Goal: Task Accomplishment & Management: Complete application form

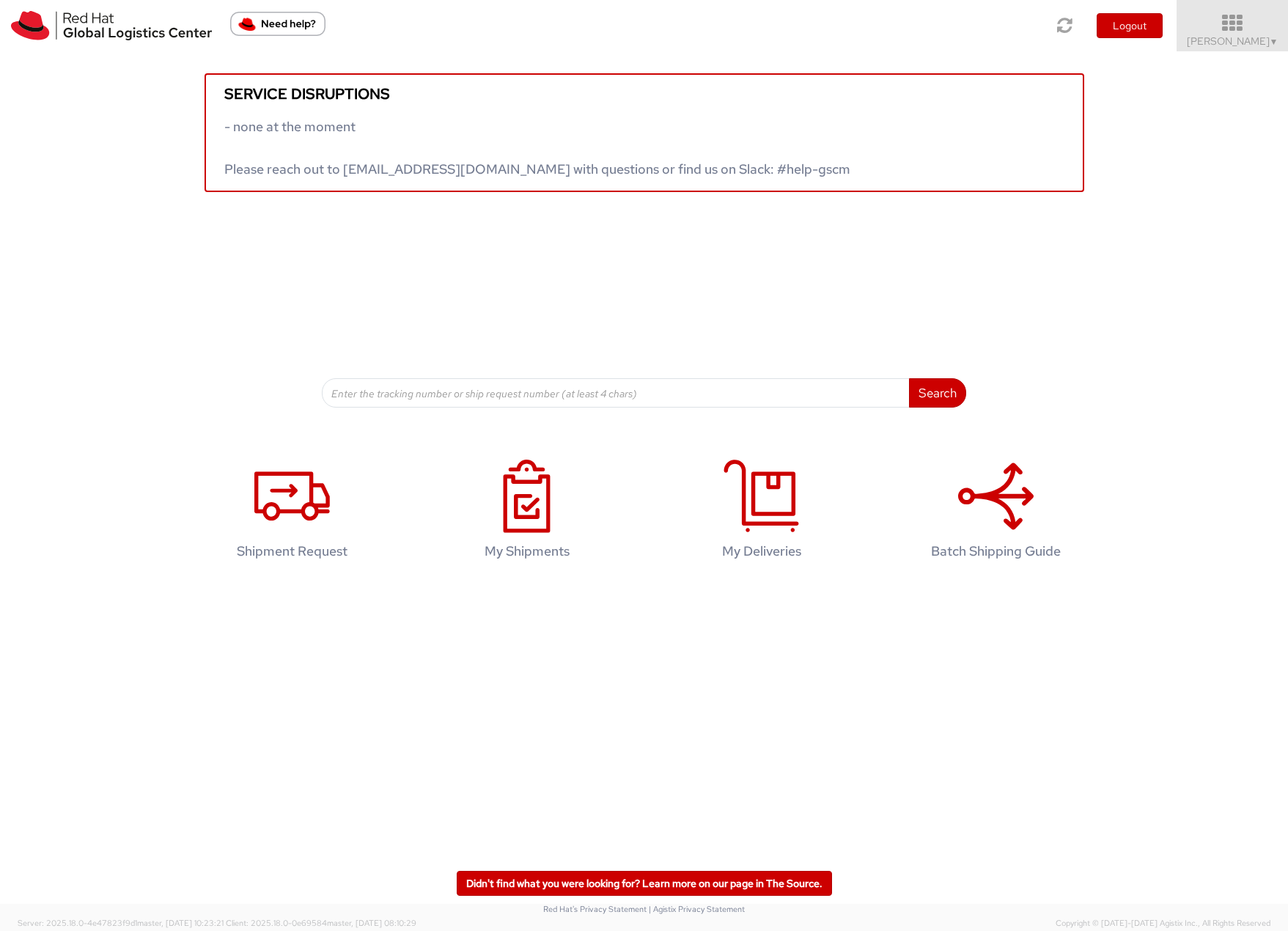
drag, startPoint x: 1218, startPoint y: 36, endPoint x: 1215, endPoint y: 47, distance: 11.4
click at [1218, 36] on span "Filip Lizuch ▼" at bounding box center [1232, 41] width 92 height 13
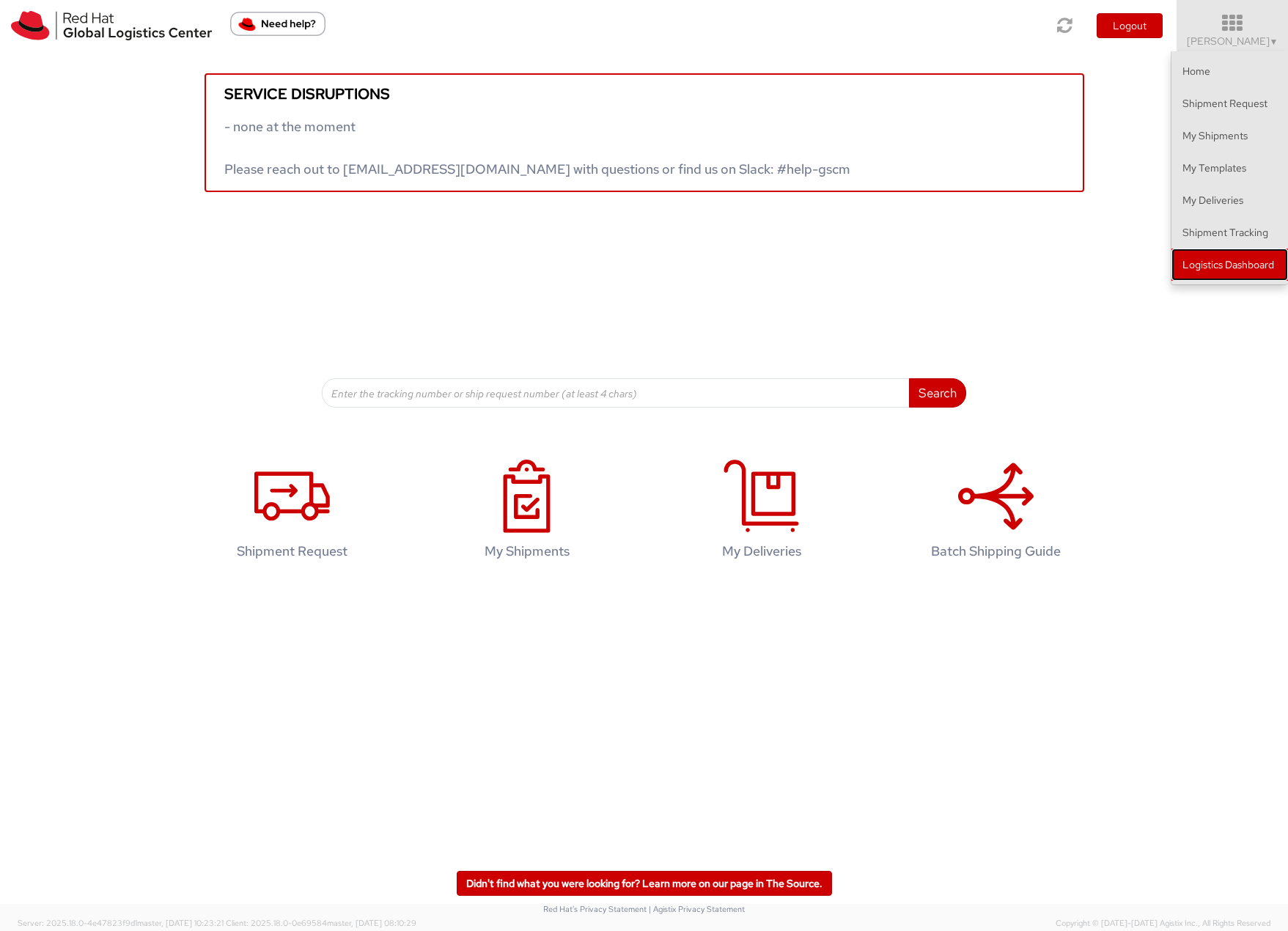
click at [1227, 269] on link "Logistics Dashboard" at bounding box center [1229, 265] width 117 height 32
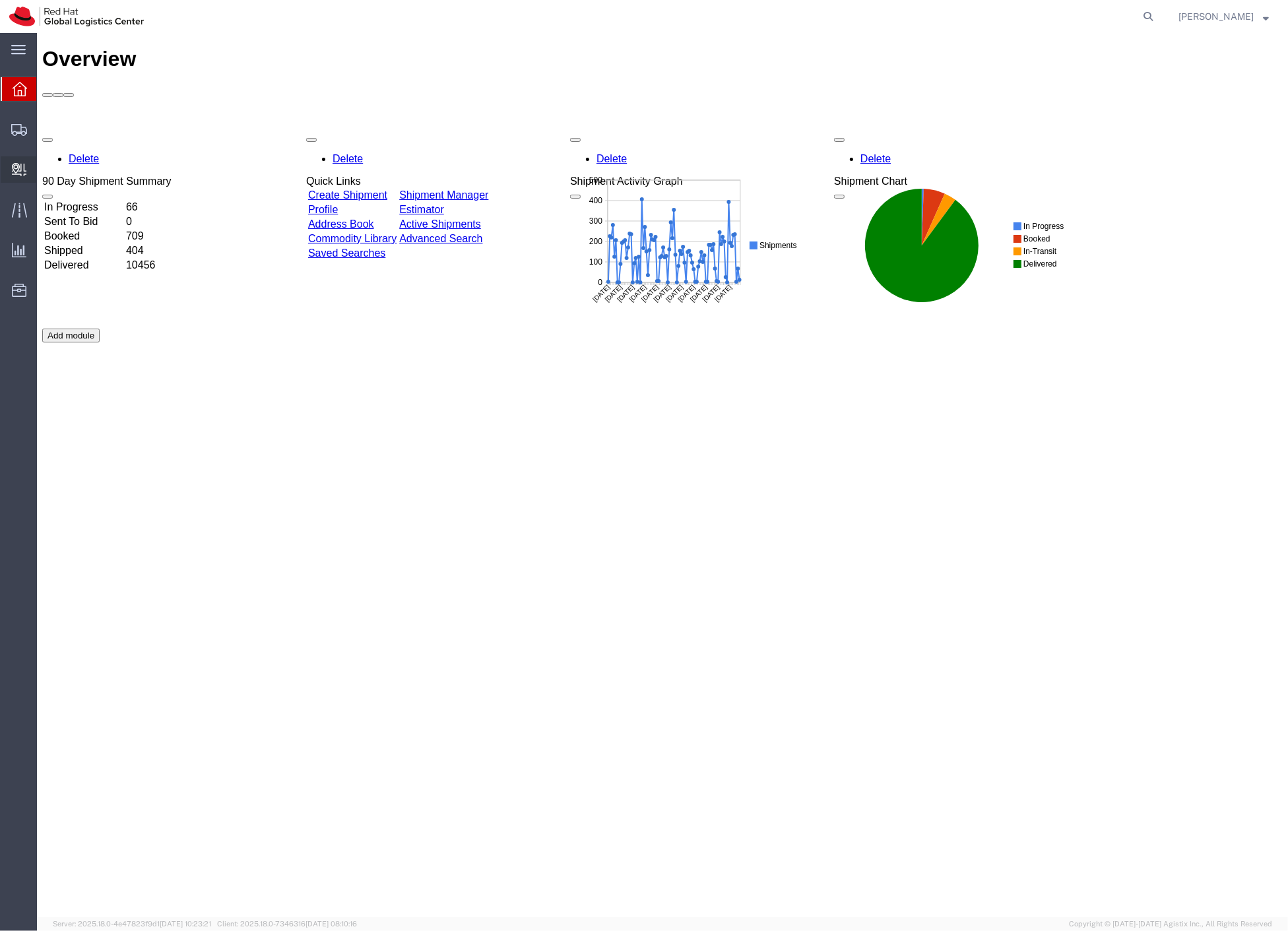
click at [0, 0] on span "Create Delivery" at bounding box center [0, 0] width 0 height 0
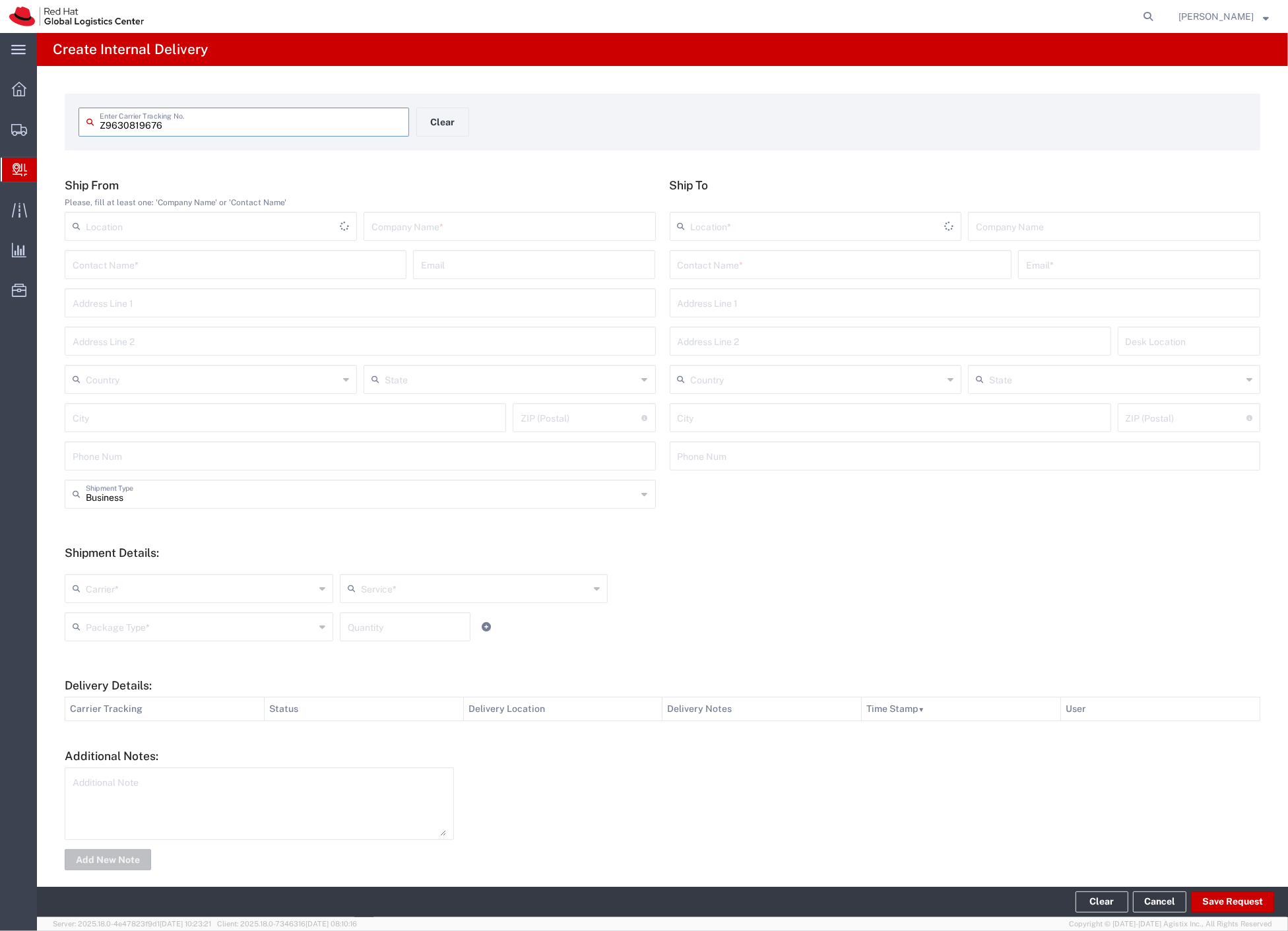
type input "Z9630819676"
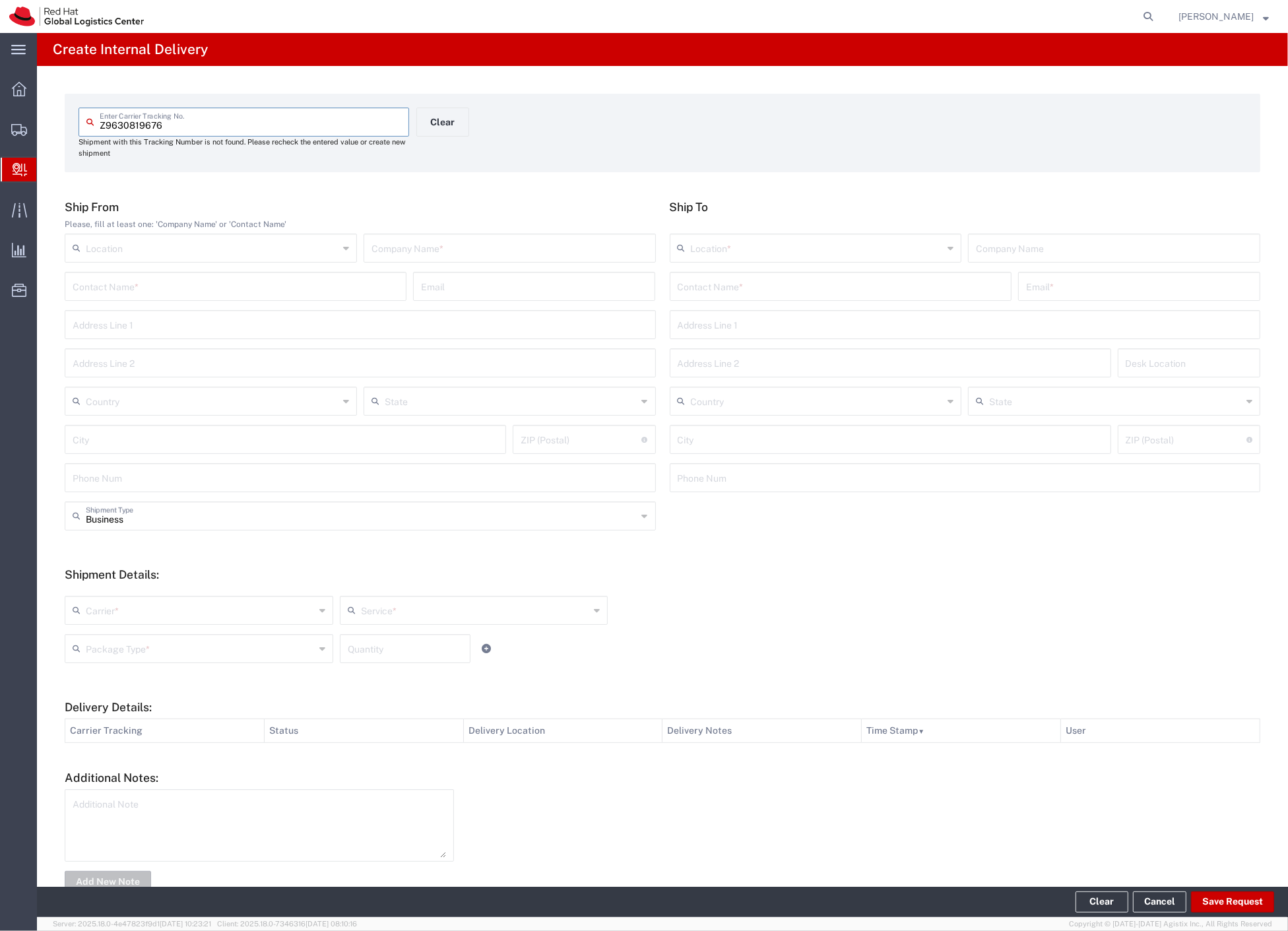
click at [520, 255] on input "text" at bounding box center [510, 247] width 276 height 23
type input "[DEMOGRAPHIC_DATA] peach"
click at [693, 288] on input "text" at bounding box center [841, 285] width 326 height 23
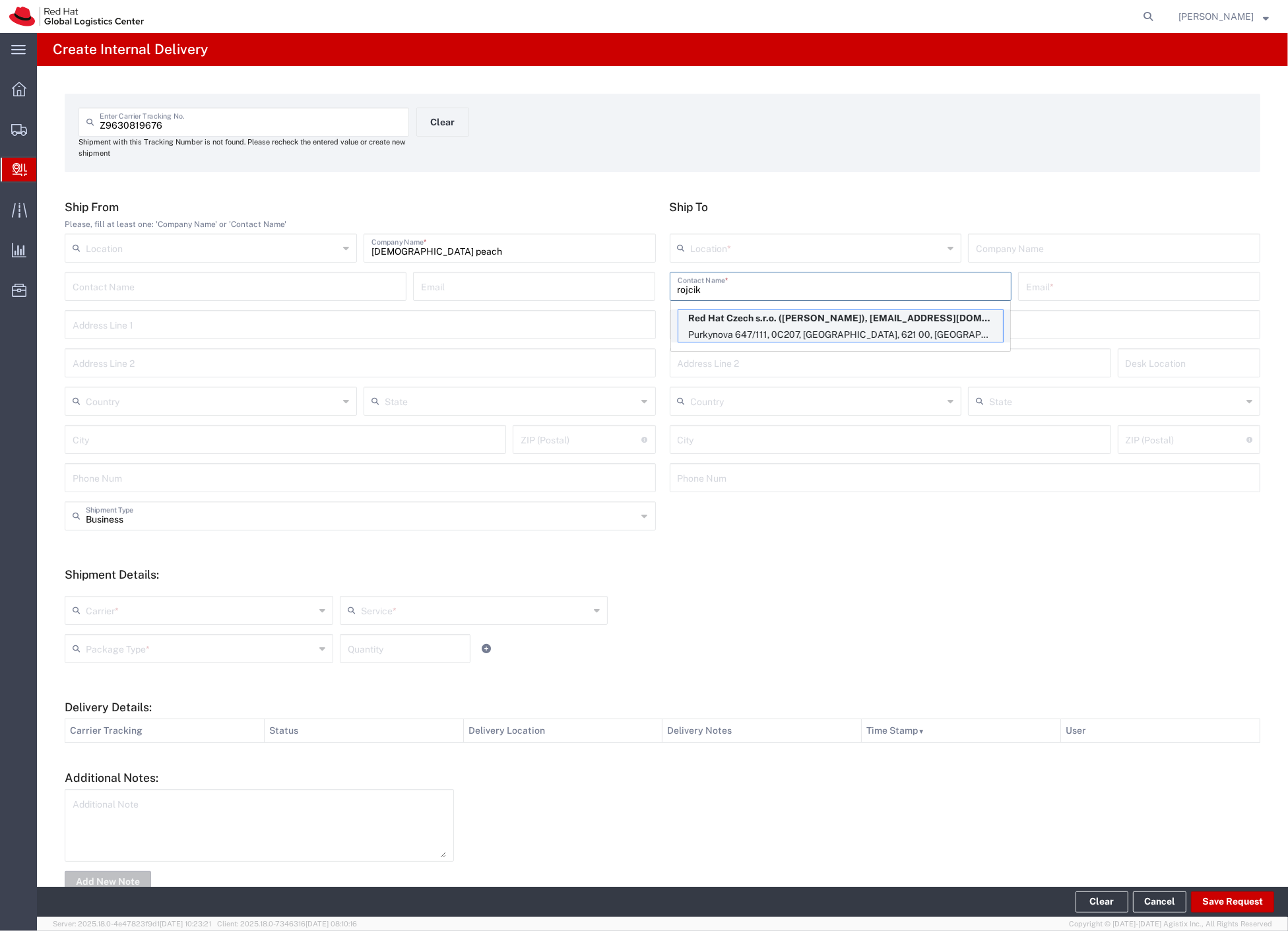
type input "rojcik"
click at [846, 333] on p "Purkynova 647/111, 0C207, [GEOGRAPHIC_DATA], 621 00, [GEOGRAPHIC_DATA]" at bounding box center [841, 335] width 324 height 17
type input "RH - [GEOGRAPHIC_DATA] [GEOGRAPHIC_DATA] - B"
type input "Red Hat Czech s.r.o."
type input "[PERSON_NAME]"
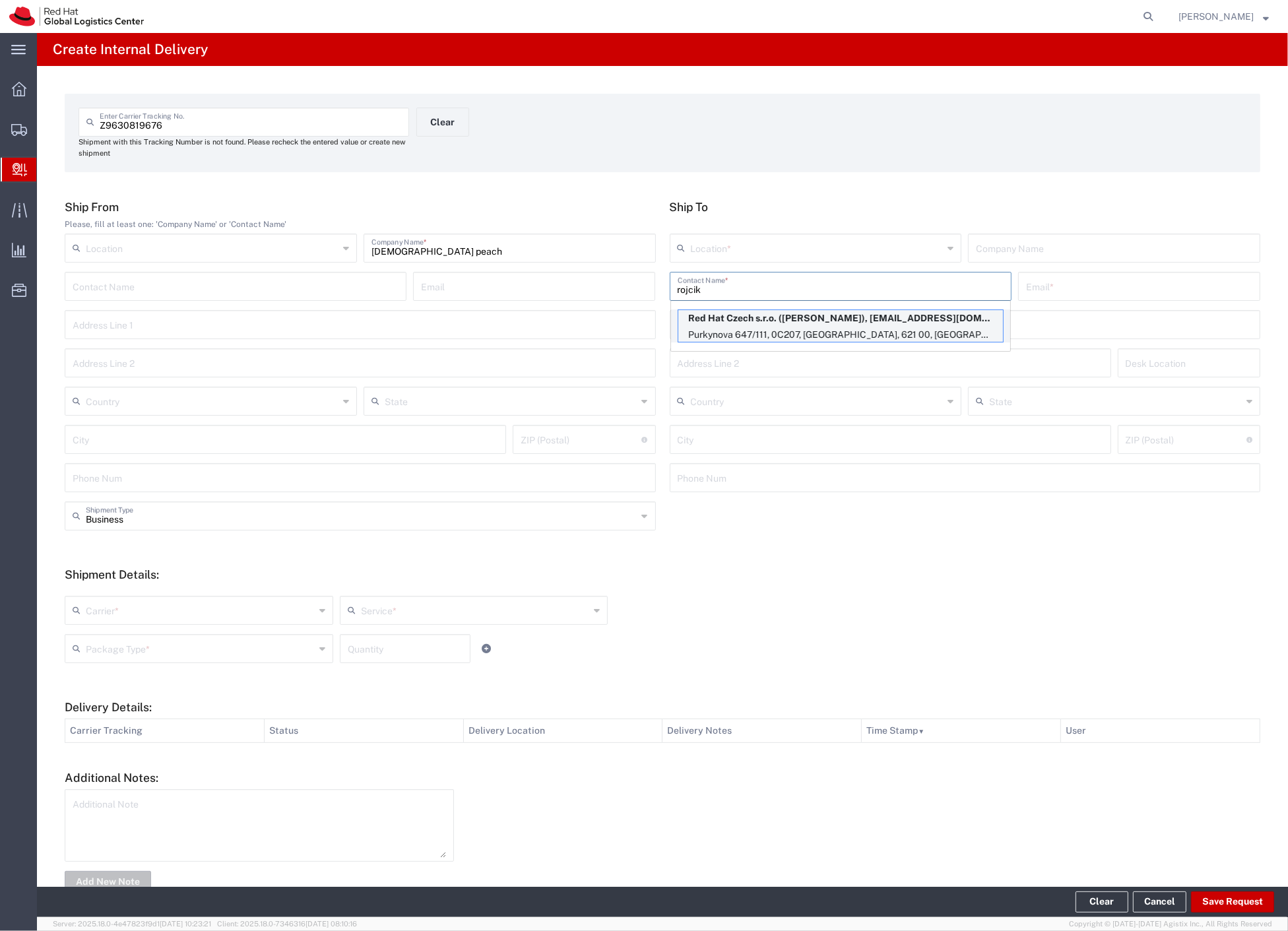
type input "[EMAIL_ADDRESS][DOMAIN_NAME]"
type input "Purkynova 647/111"
type input "0C207"
type input "Czechia"
type input "[GEOGRAPHIC_DATA]"
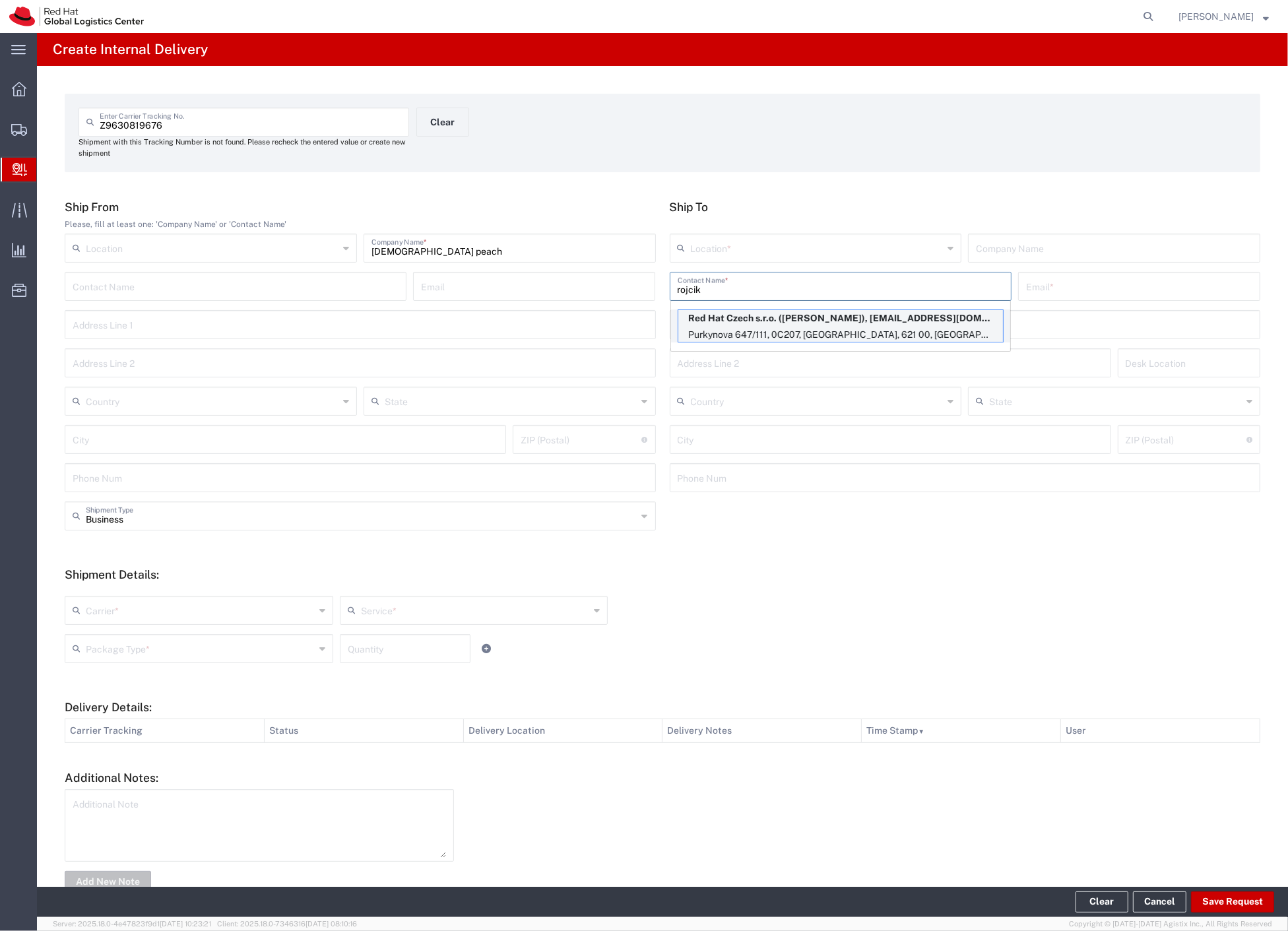
type input "621 00"
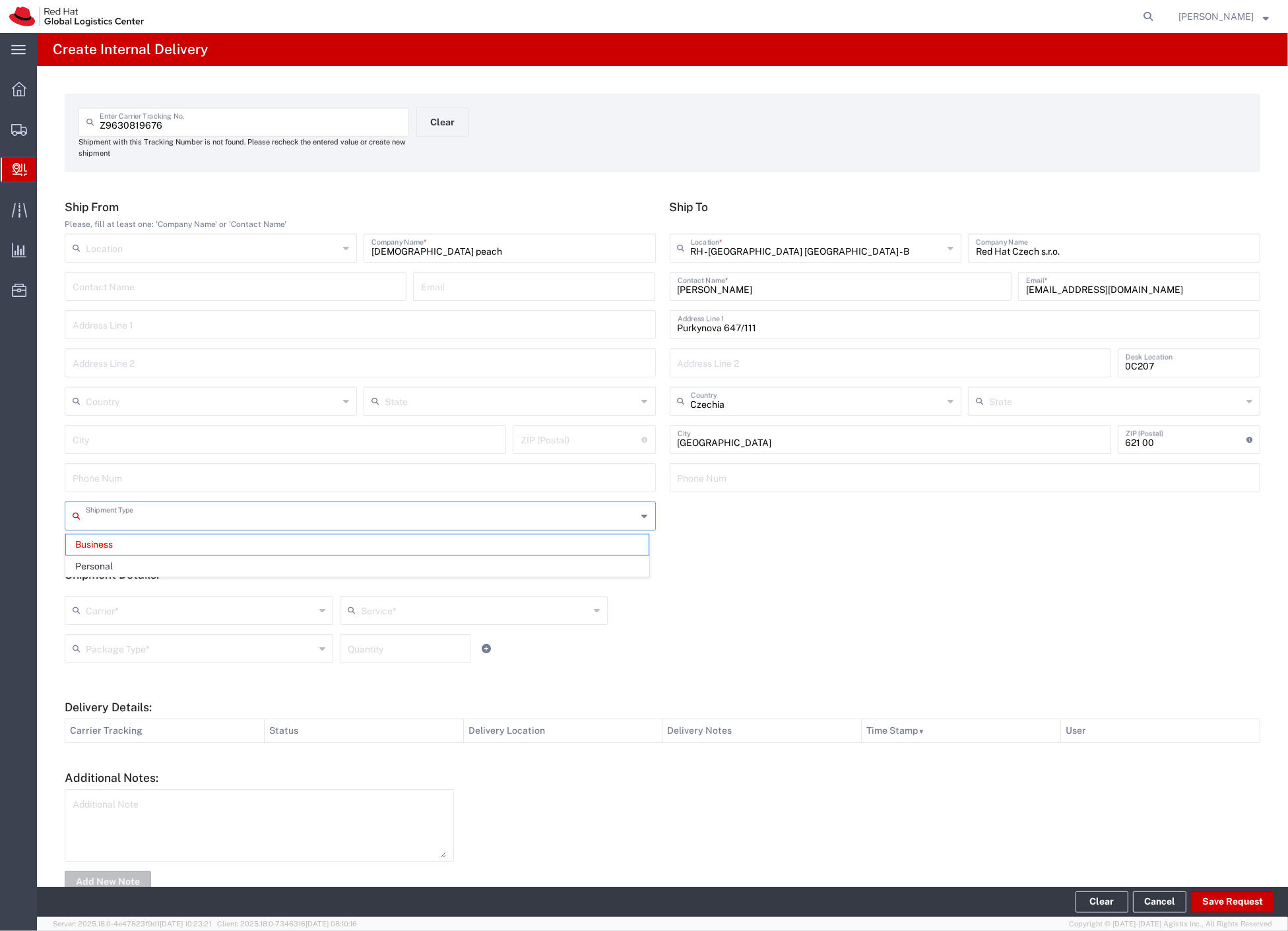
click at [127, 519] on input "text" at bounding box center [361, 515] width 552 height 23
click at [116, 569] on span "Personal" at bounding box center [357, 566] width 583 height 20
type input "Personal"
click at [110, 604] on input "text" at bounding box center [200, 609] width 229 height 23
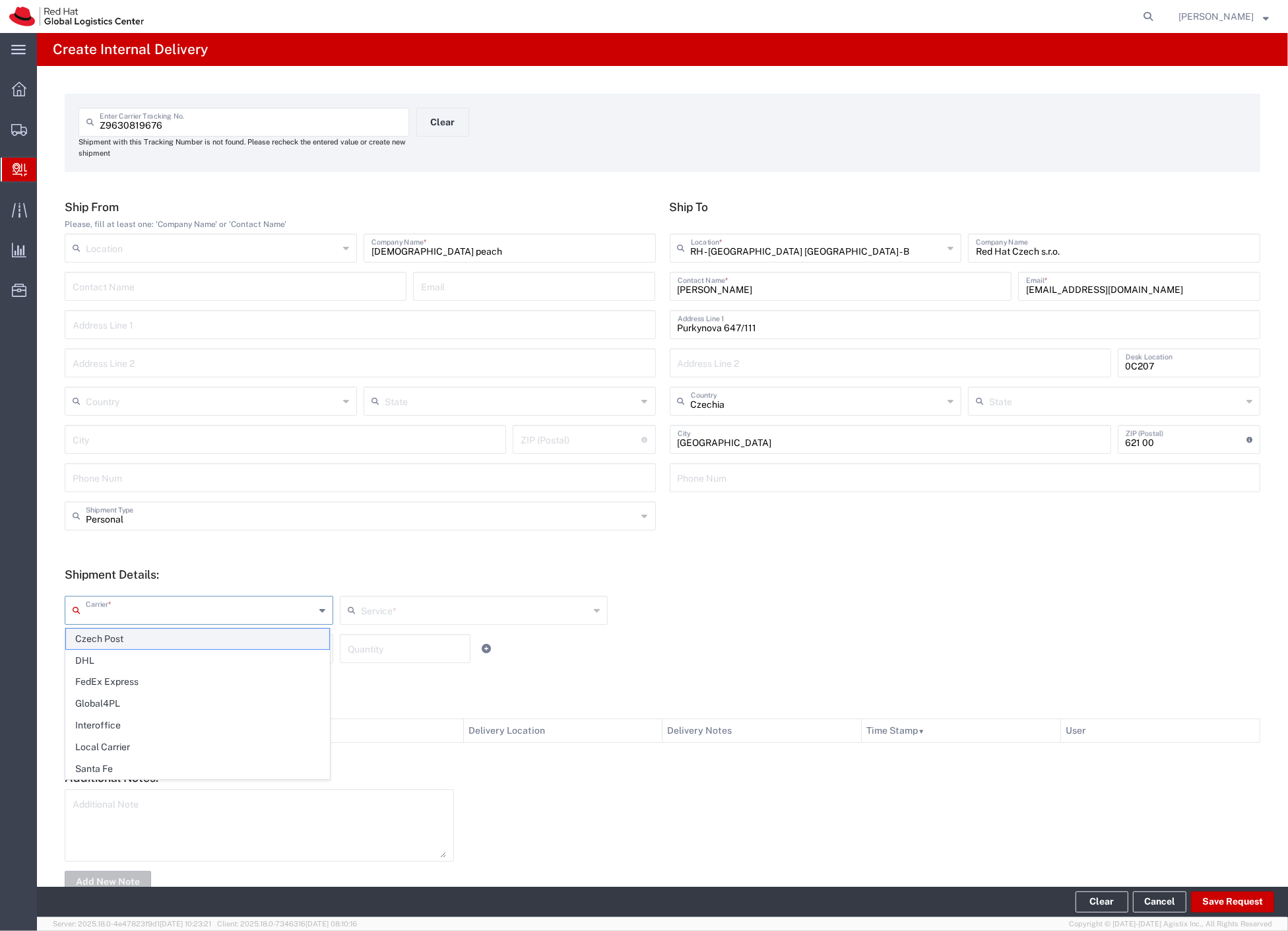
click at [109, 643] on span "Czech Post" at bounding box center [198, 639] width 263 height 20
type input "Czech Post"
click at [109, 643] on input "text" at bounding box center [200, 647] width 229 height 23
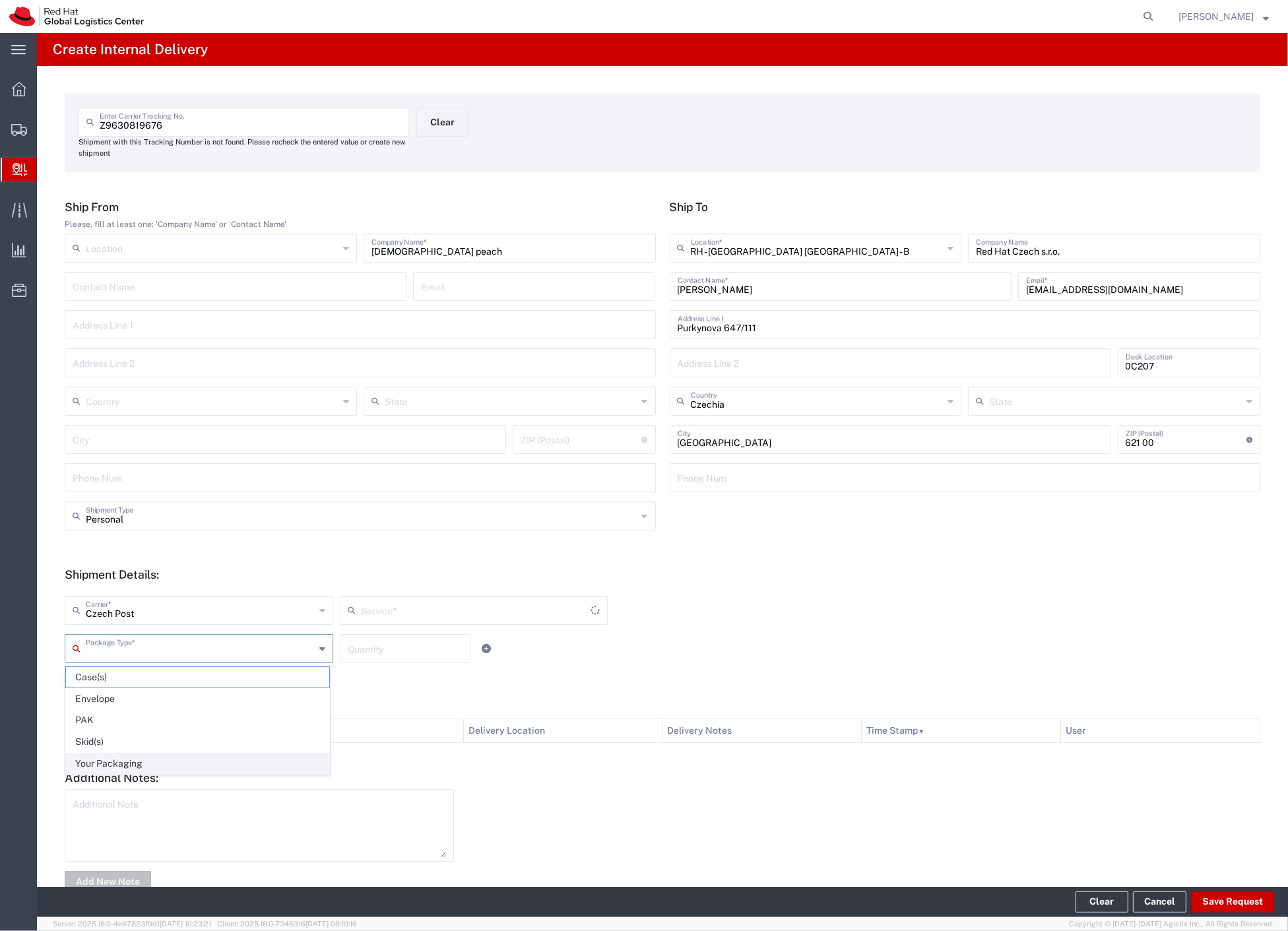
type input "Ground"
click at [153, 765] on span "Your Packaging" at bounding box center [198, 763] width 263 height 20
type input "Your Packaging"
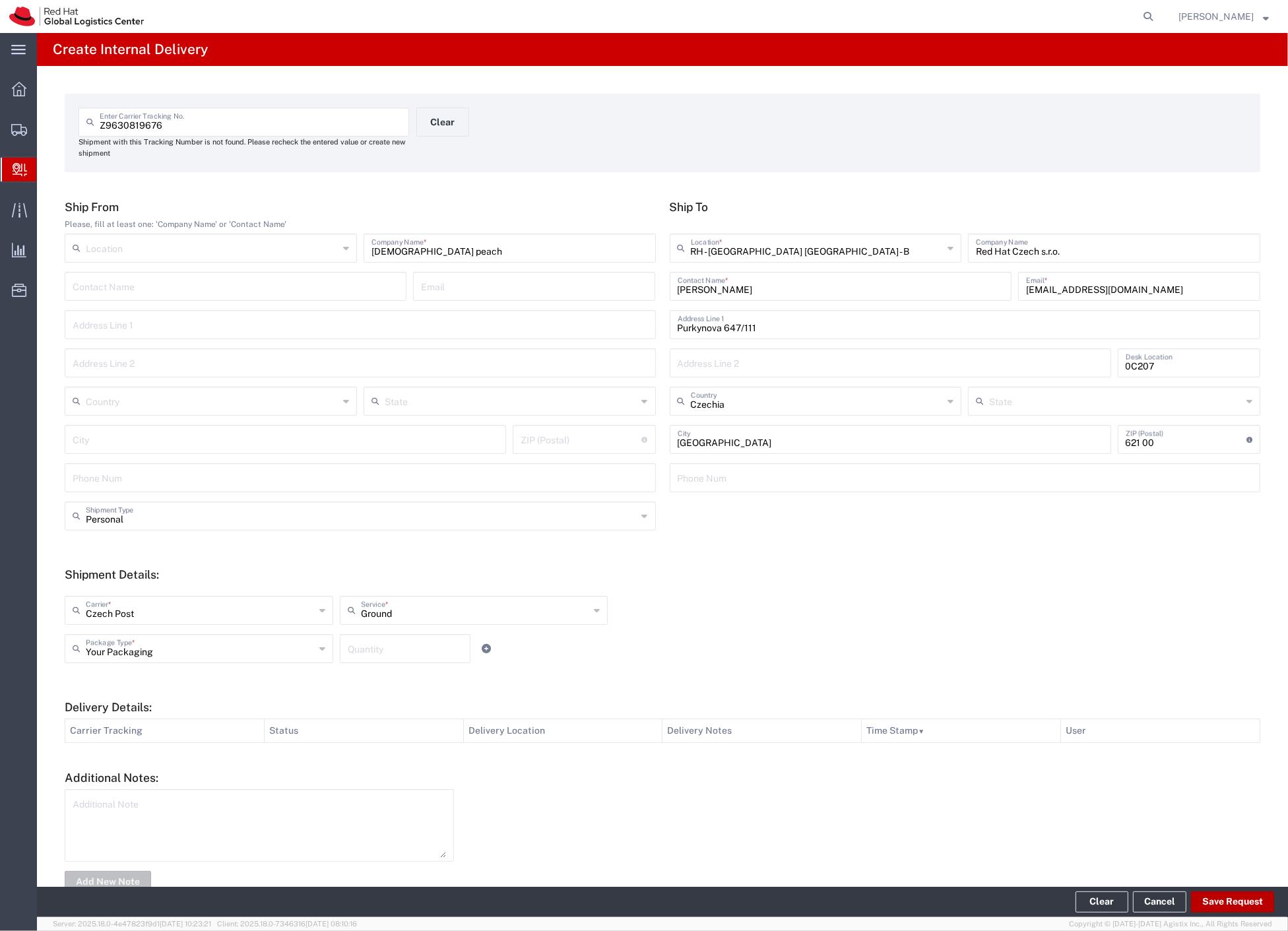
click at [1209, 900] on button "Save Request" at bounding box center [1233, 902] width 84 height 21
type input "Personal"
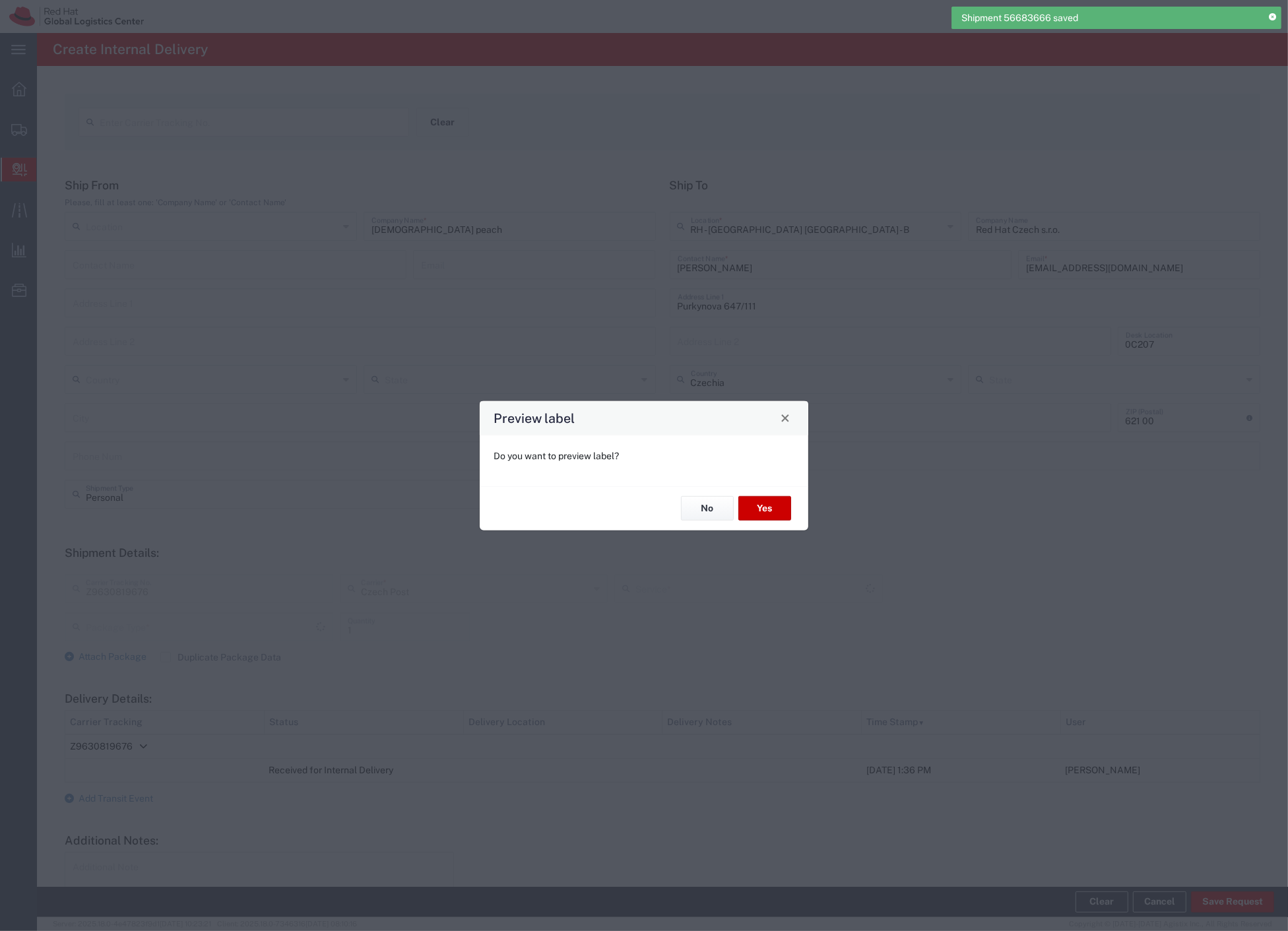
type input "Your Packaging"
type input "Ground"
click at [763, 504] on button "Yes" at bounding box center [765, 508] width 53 height 24
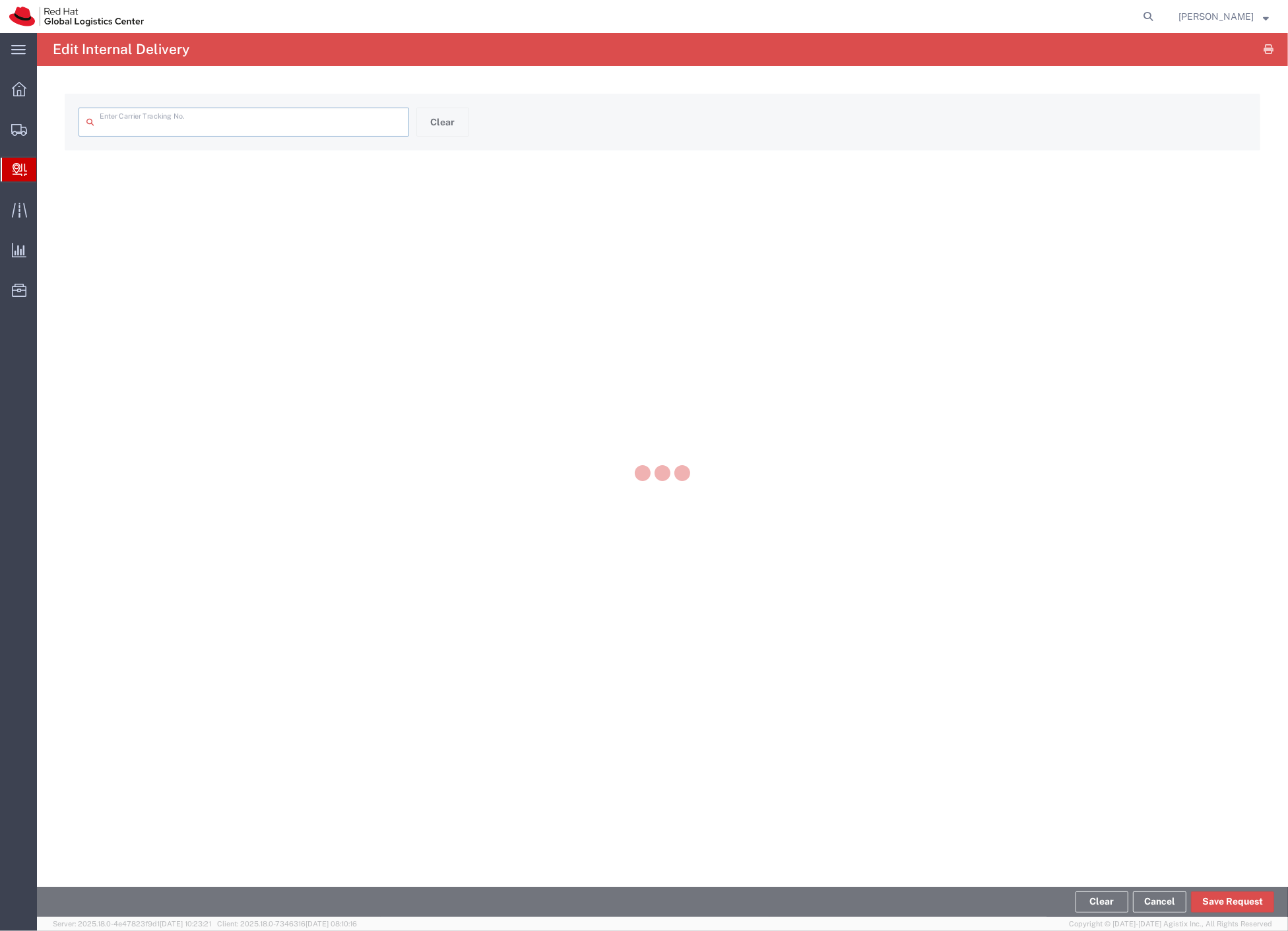
type input "Z9630819676"
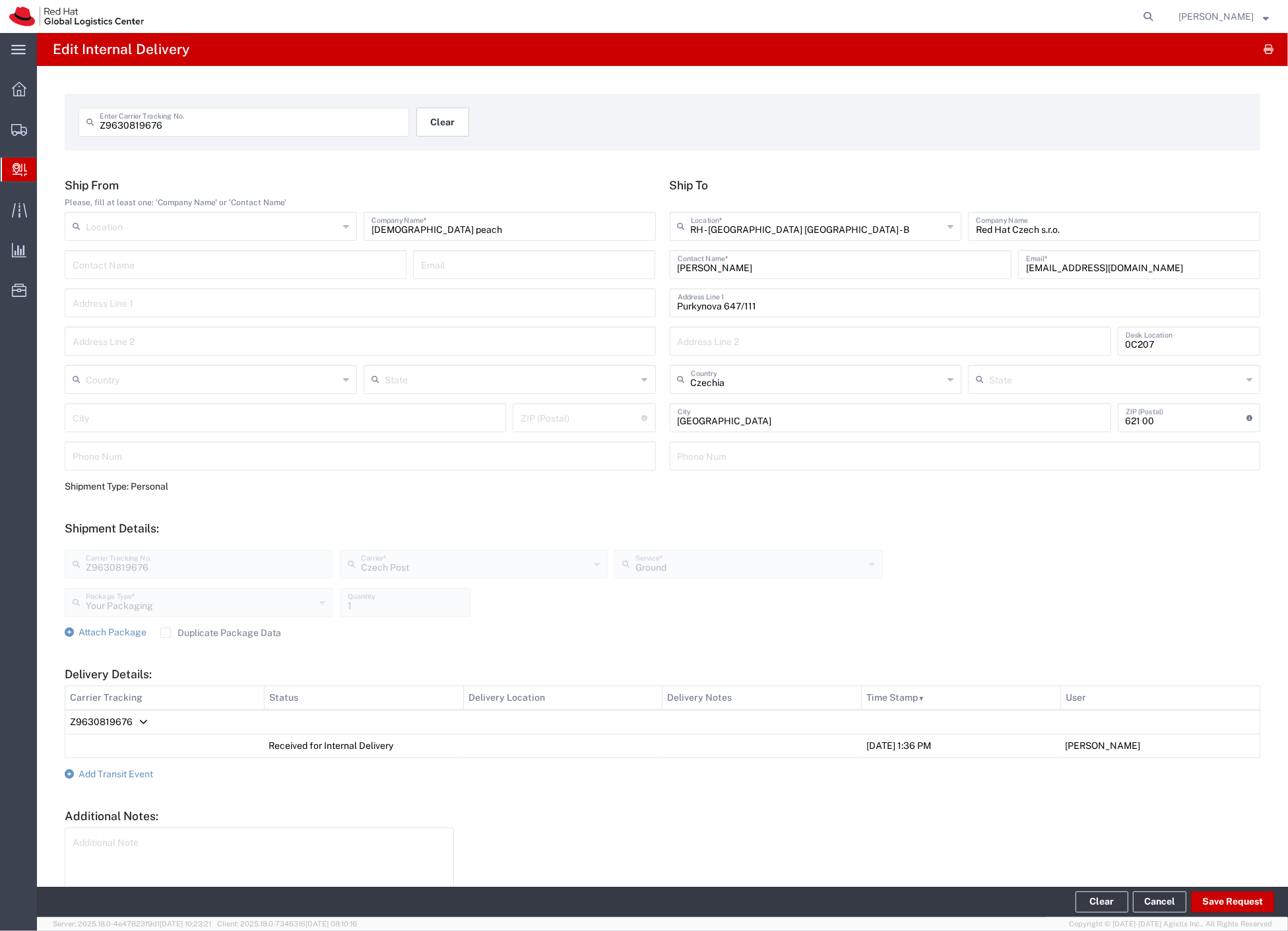
click at [431, 123] on button "Clear" at bounding box center [443, 122] width 53 height 29
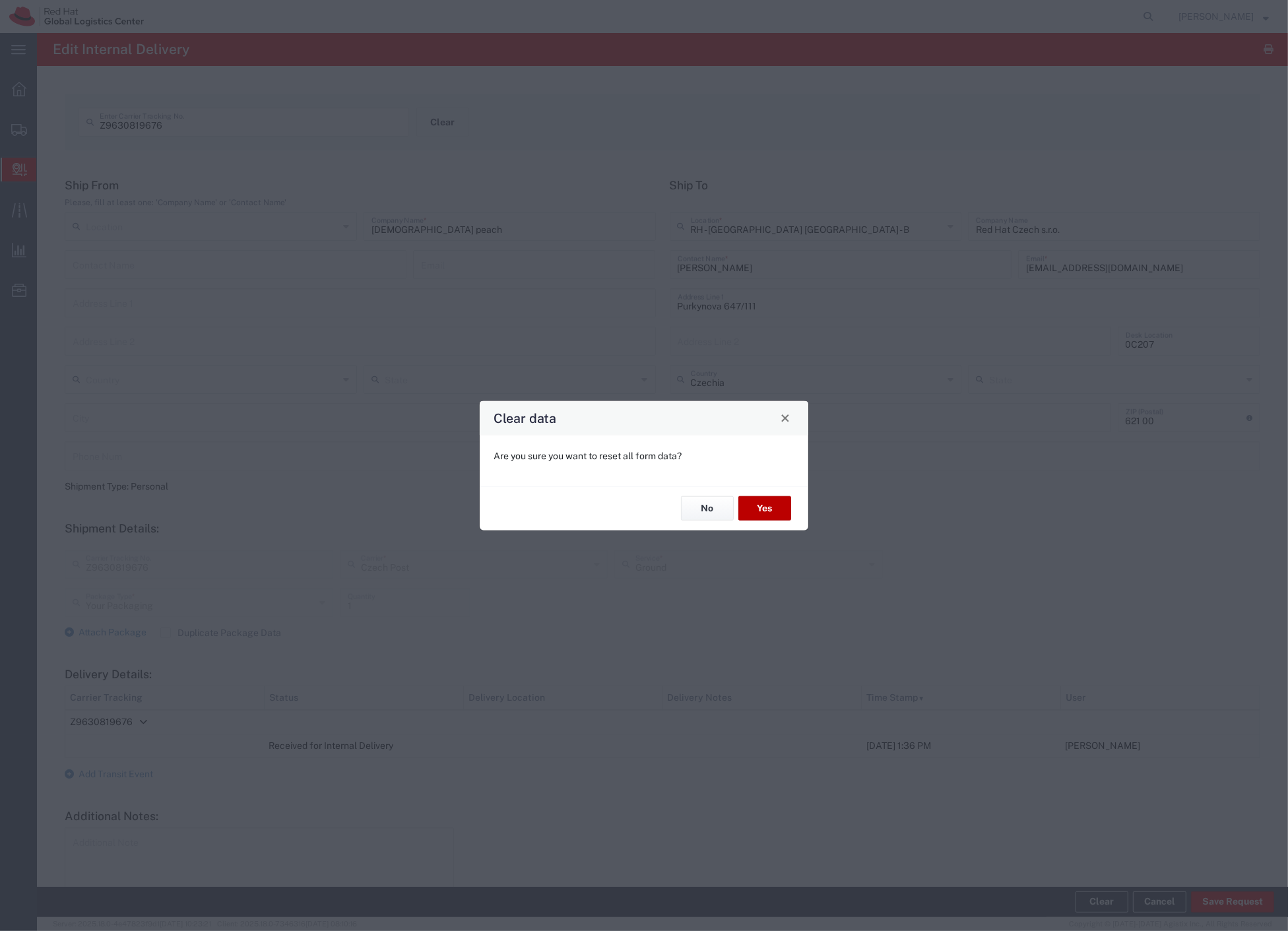
click at [769, 507] on button "Yes" at bounding box center [765, 508] width 53 height 24
